Goal: Find specific page/section: Find specific page/section

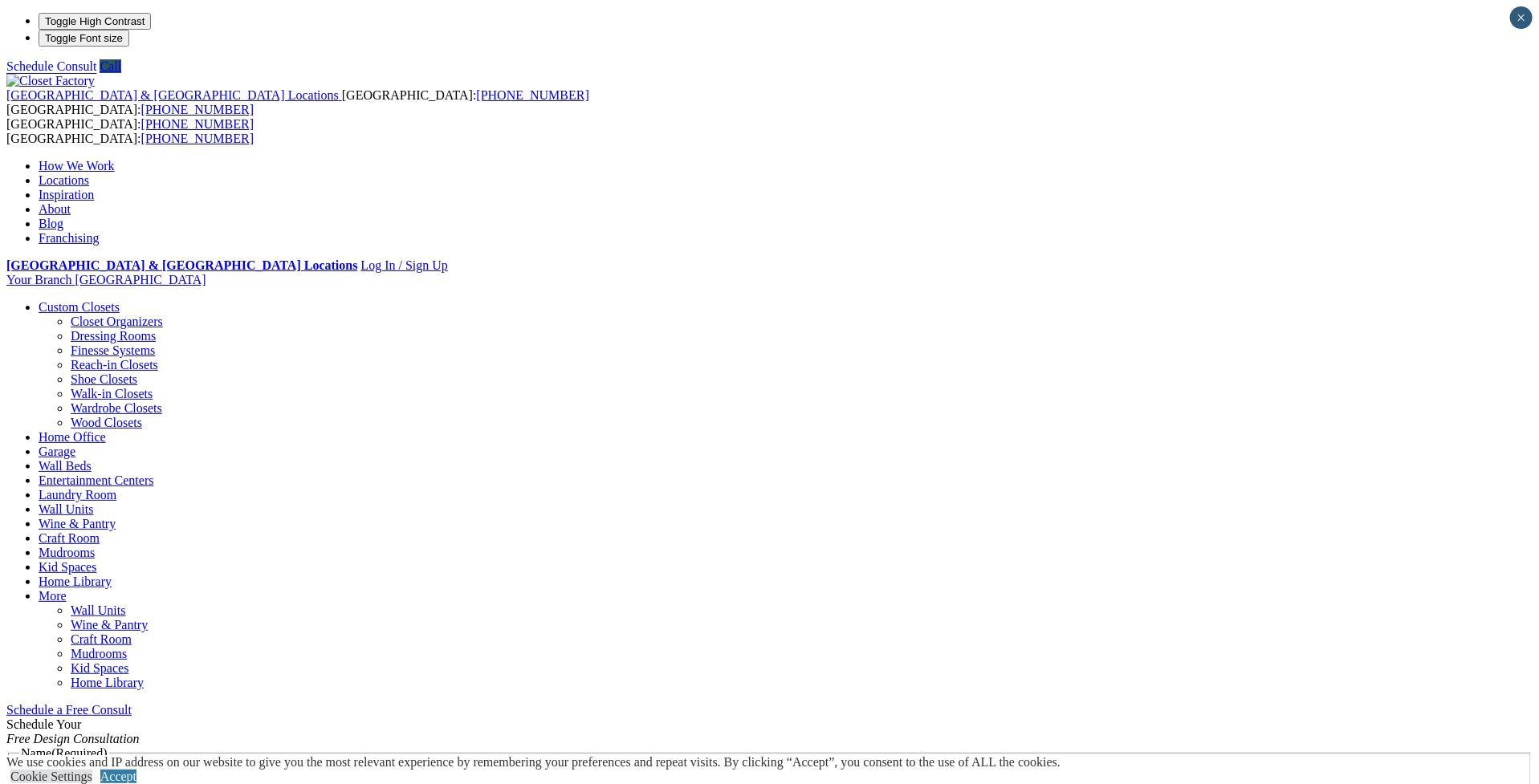
click at [89, 173] on link "Locations" at bounding box center [64, 180] width 50 height 13
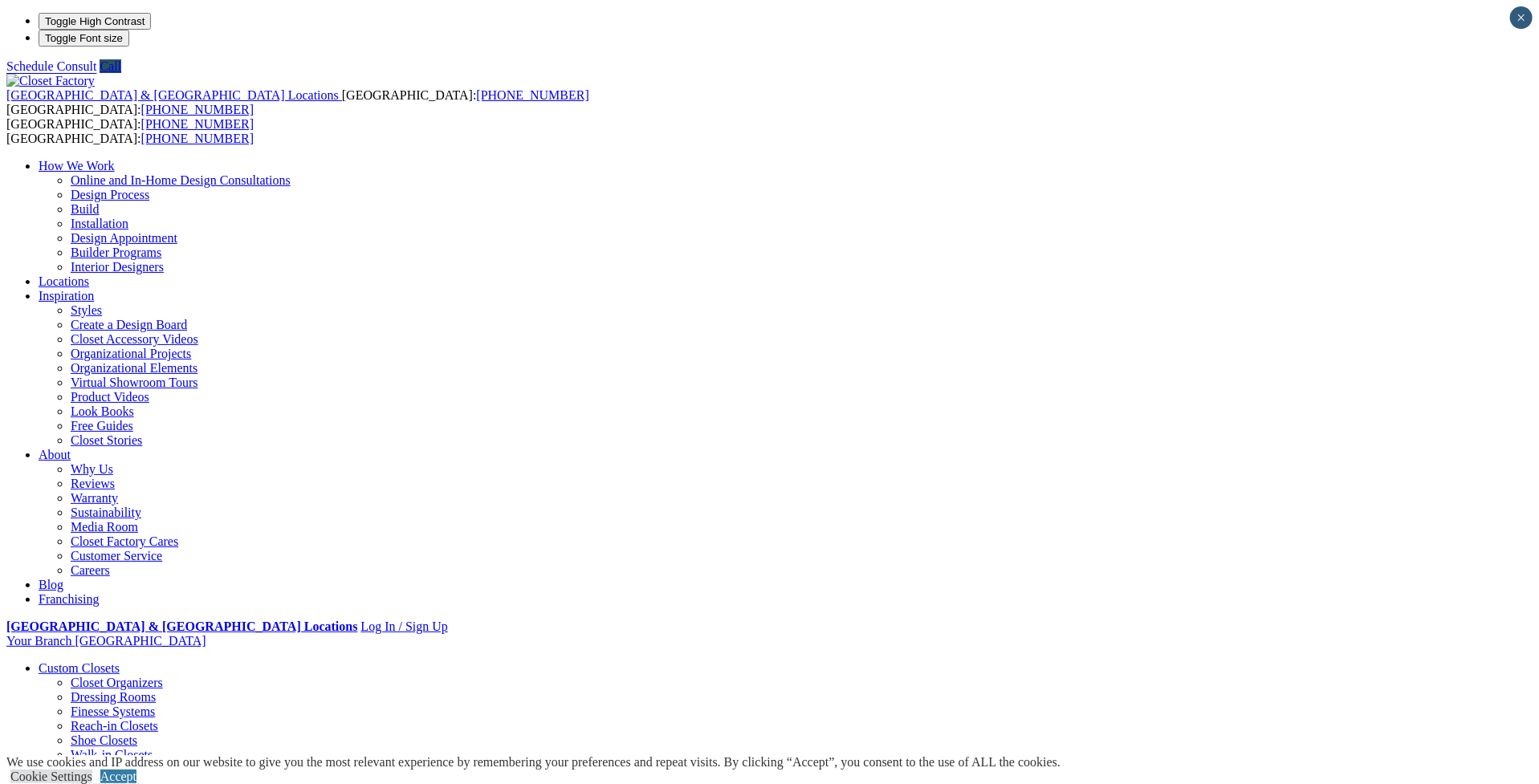
type input "*****"
